Goal: Transaction & Acquisition: Purchase product/service

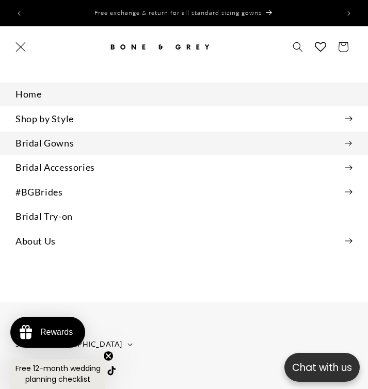
scroll to position [0, 735]
click at [69, 136] on summary "Bridal Gowns" at bounding box center [184, 143] width 368 height 23
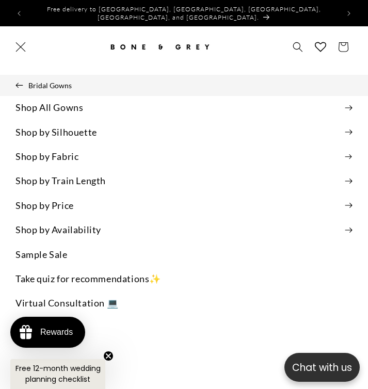
scroll to position [0, 1103]
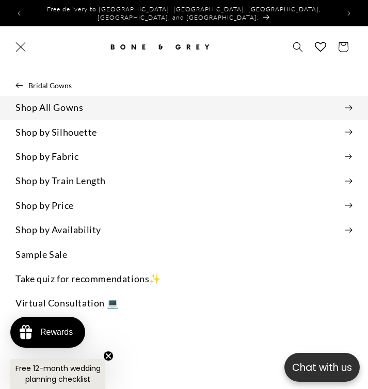
click at [80, 103] on summary "Shop All Gowns" at bounding box center [184, 107] width 368 height 23
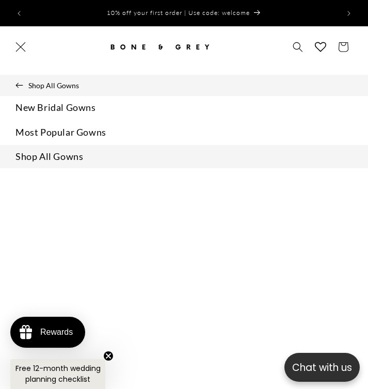
scroll to position [0, 0]
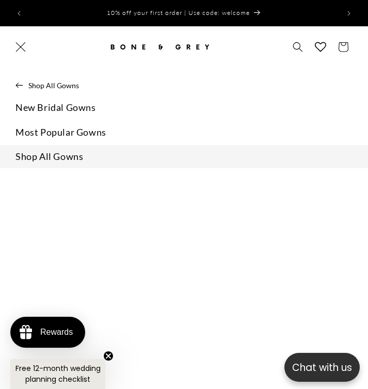
click at [55, 158] on link "Shop All Gowns" at bounding box center [184, 156] width 368 height 23
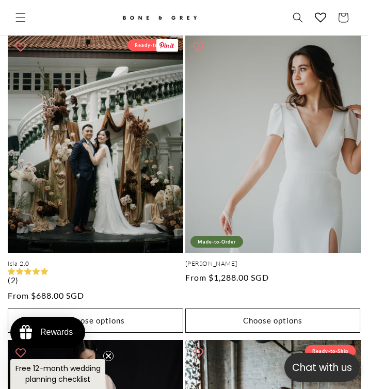
scroll to position [1706, 0]
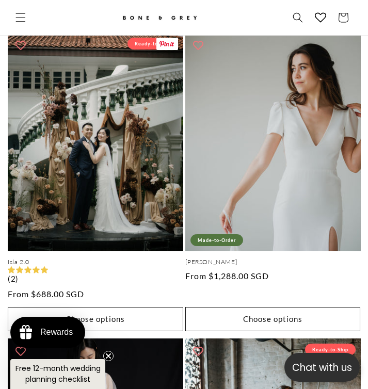
click at [66, 258] on link "Isla 2.0" at bounding box center [95, 262] width 175 height 8
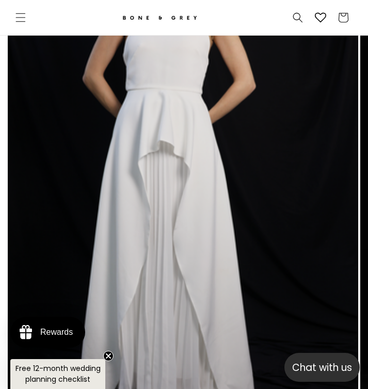
scroll to position [915, 0]
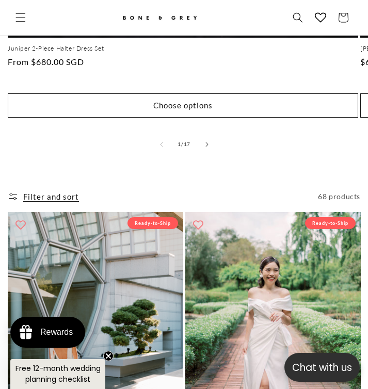
click at [17, 191] on icon at bounding box center [13, 196] width 10 height 10
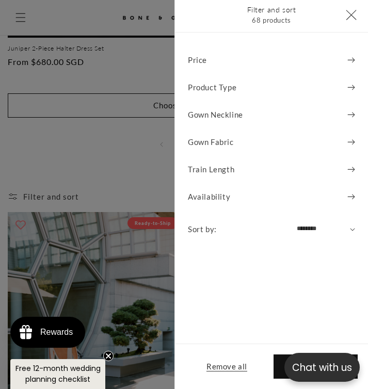
click at [284, 50] on summary "Price" at bounding box center [271, 59] width 193 height 27
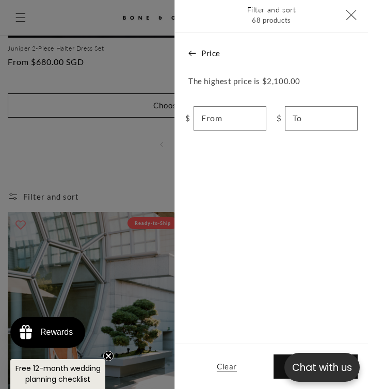
click at [200, 67] on div "Price The highest price is $2,100.00 $ From $ To Clear Apply" at bounding box center [271, 210] width 193 height 356
click at [200, 58] on button "Price" at bounding box center [258, 53] width 166 height 26
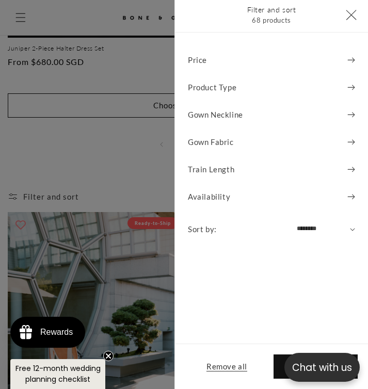
scroll to position [0, 0]
click at [310, 232] on select "**********" at bounding box center [323, 229] width 58 height 23
select select "**********"
click at [294, 218] on select "**********" at bounding box center [323, 229] width 58 height 23
click at [277, 363] on button "Apply" at bounding box center [315, 366] width 84 height 24
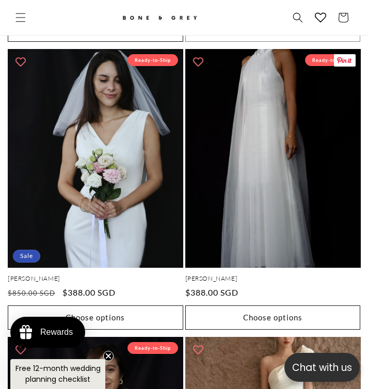
click at [228, 274] on link "Riley" at bounding box center [272, 278] width 175 height 8
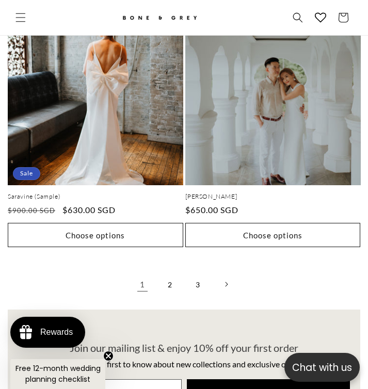
scroll to position [4326, 0]
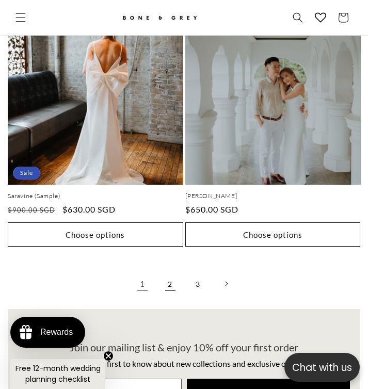
click at [165, 272] on link "2" at bounding box center [170, 283] width 23 height 23
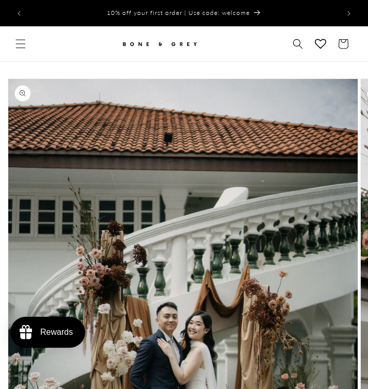
scroll to position [151, 0]
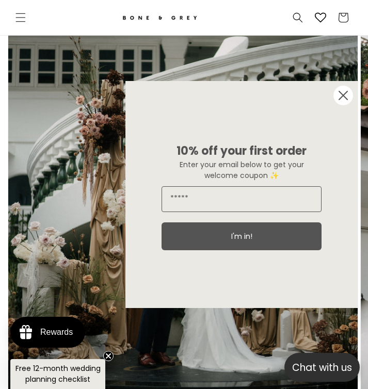
click at [342, 97] on circle "Close dialog" at bounding box center [343, 96] width 20 height 20
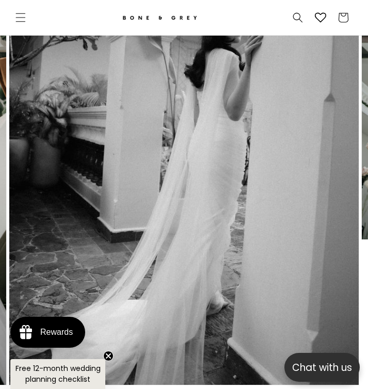
scroll to position [218, 0]
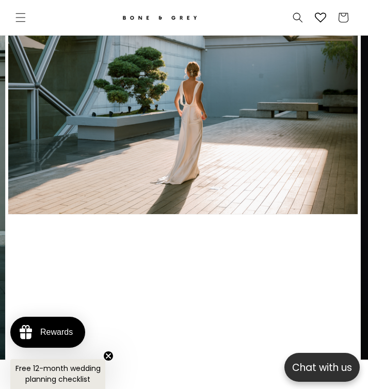
scroll to position [0, 618]
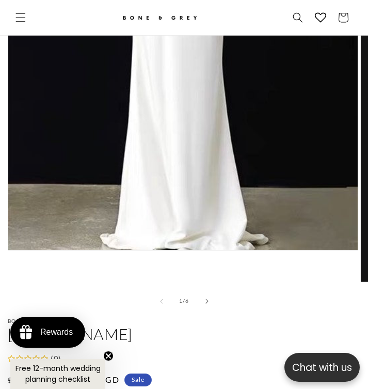
scroll to position [323, 0]
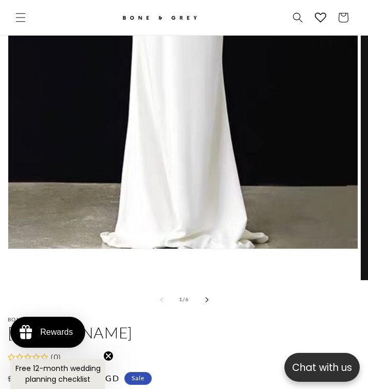
click at [208, 297] on icon "Slide right" at bounding box center [207, 300] width 4 height 6
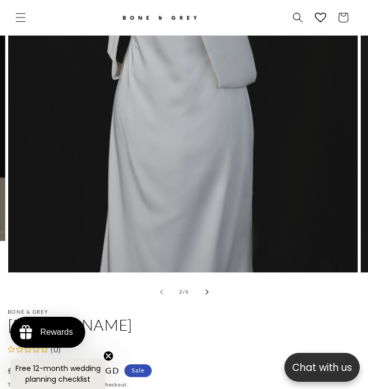
scroll to position [332, 0]
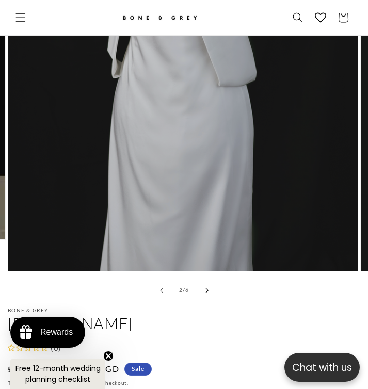
click at [208, 287] on icon "Slide right" at bounding box center [207, 290] width 4 height 6
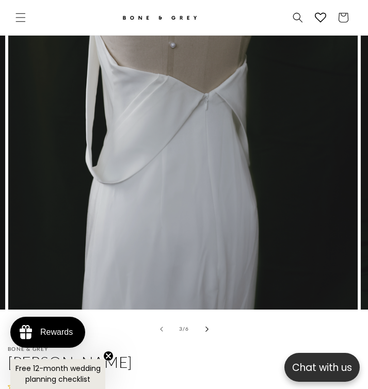
scroll to position [295, 0]
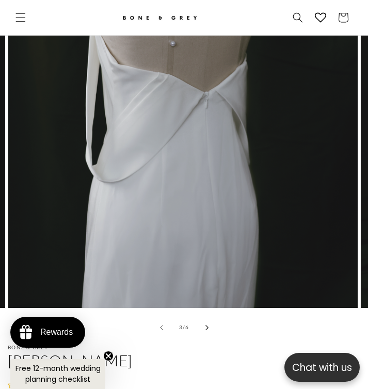
click at [207, 324] on icon "Slide right" at bounding box center [207, 327] width 4 height 6
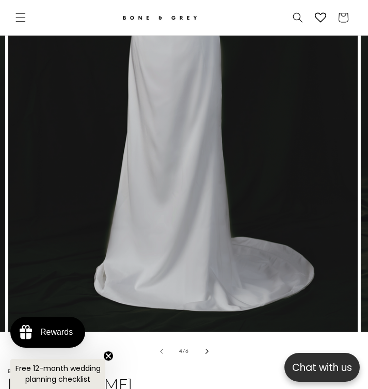
scroll to position [0, 618]
click at [205, 348] on icon "Slide right" at bounding box center [207, 351] width 4 height 6
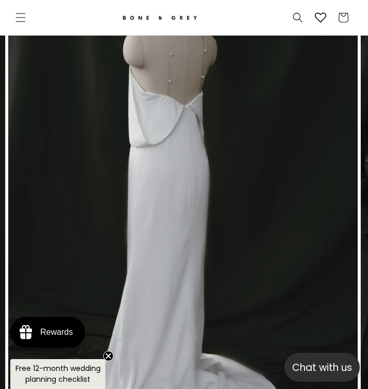
scroll to position [284, 0]
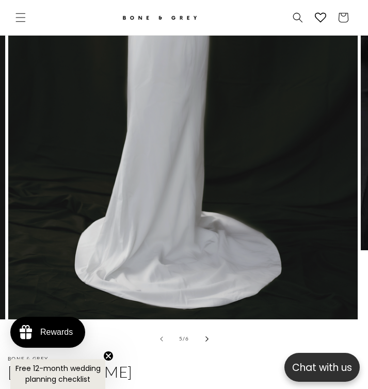
click at [205, 336] on icon "Slide right" at bounding box center [207, 339] width 4 height 6
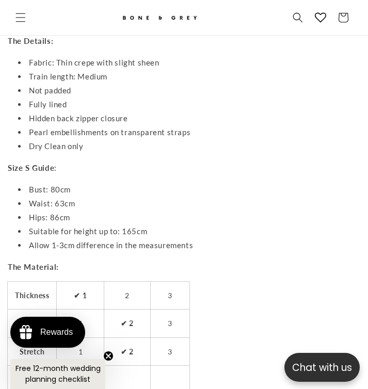
scroll to position [0, 0]
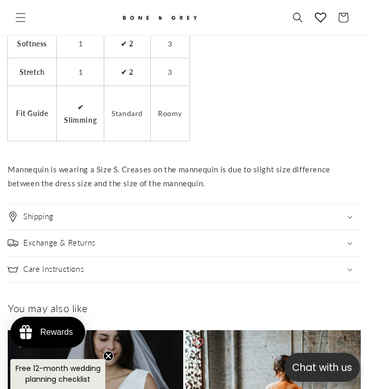
click at [198, 213] on div "Shipping" at bounding box center [184, 216] width 352 height 10
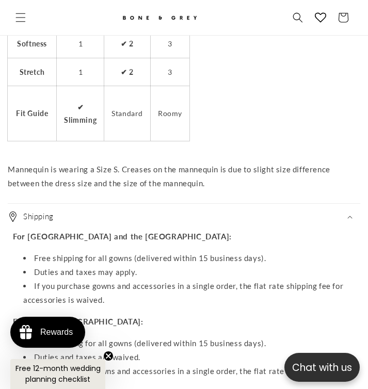
click at [198, 213] on div "Shipping" at bounding box center [184, 216] width 352 height 10
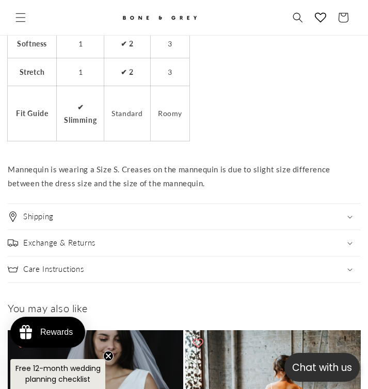
click at [194, 238] on div "Exchange & Returns" at bounding box center [184, 243] width 352 height 10
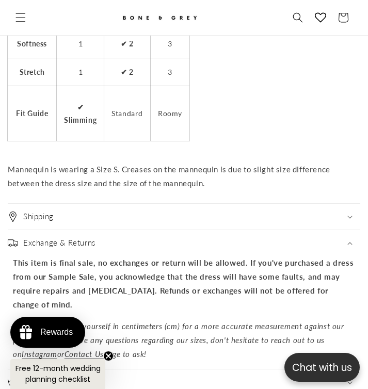
click at [194, 238] on div "Exchange & Returns" at bounding box center [184, 243] width 352 height 10
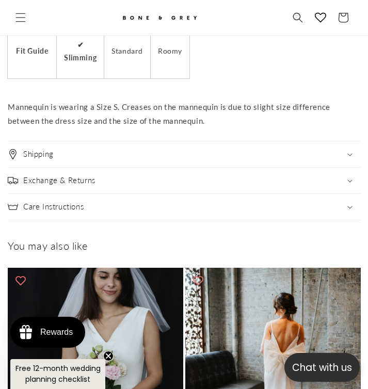
click at [202, 202] on div "Care Instructions" at bounding box center [184, 207] width 352 height 10
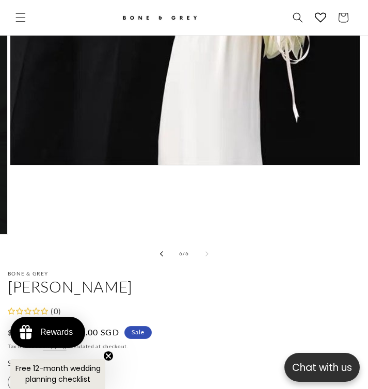
click at [161, 253] on button "Slide left" at bounding box center [161, 253] width 23 height 23
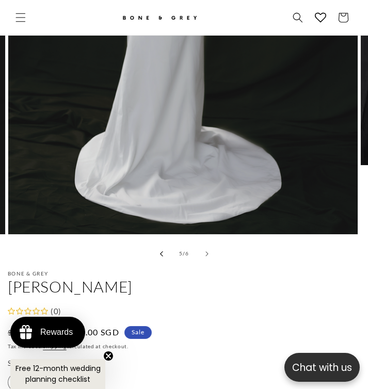
click at [161, 253] on button "Slide left" at bounding box center [161, 253] width 23 height 23
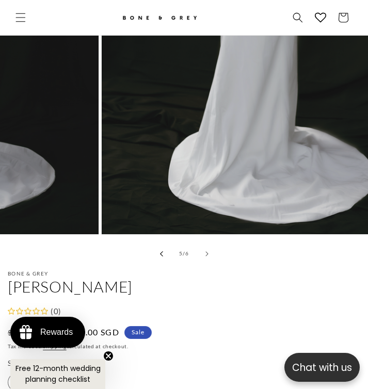
click at [161, 253] on button "Slide left" at bounding box center [161, 253] width 23 height 23
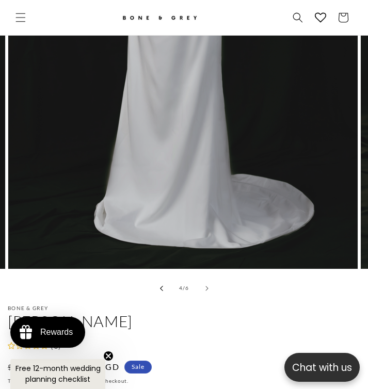
click at [163, 286] on button "Slide left" at bounding box center [161, 288] width 23 height 23
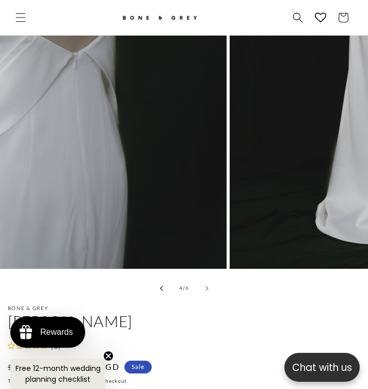
click at [163, 286] on button "Slide left" at bounding box center [161, 288] width 23 height 23
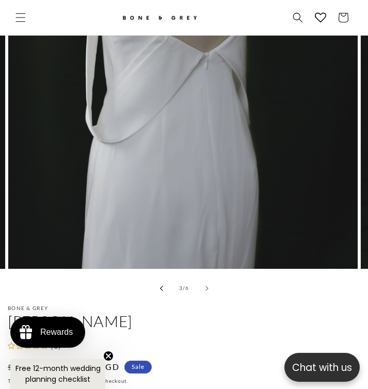
click at [163, 286] on button "Slide left" at bounding box center [161, 288] width 23 height 23
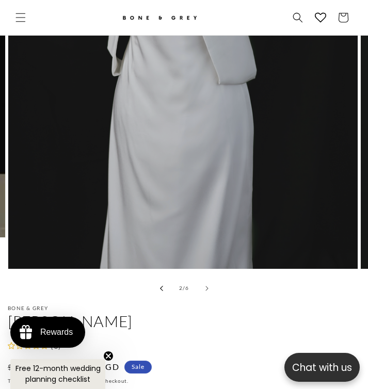
click at [163, 286] on button "Slide left" at bounding box center [161, 288] width 23 height 23
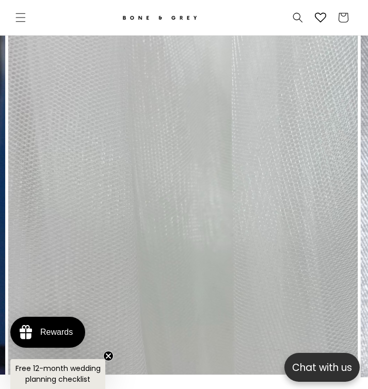
scroll to position [0, 618]
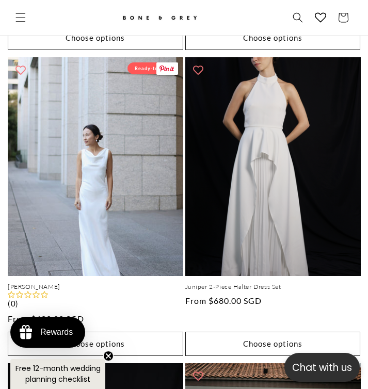
scroll to position [1682, 0]
